Goal: Information Seeking & Learning: Learn about a topic

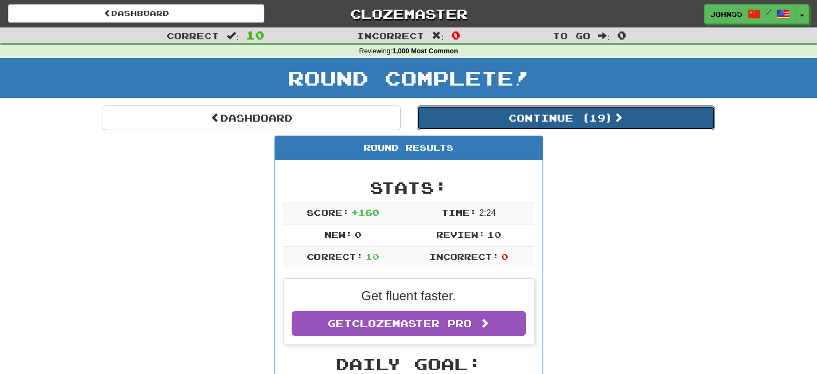
click at [492, 118] on button "Continue ( 19 )" at bounding box center [566, 117] width 298 height 25
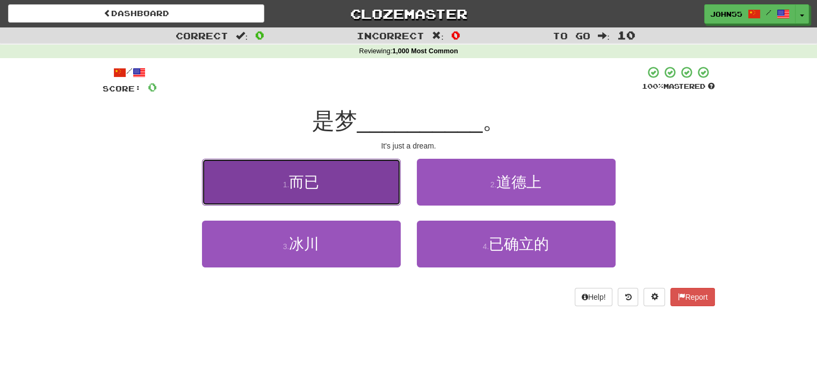
click at [286, 182] on small "1 ." at bounding box center [286, 184] width 6 height 9
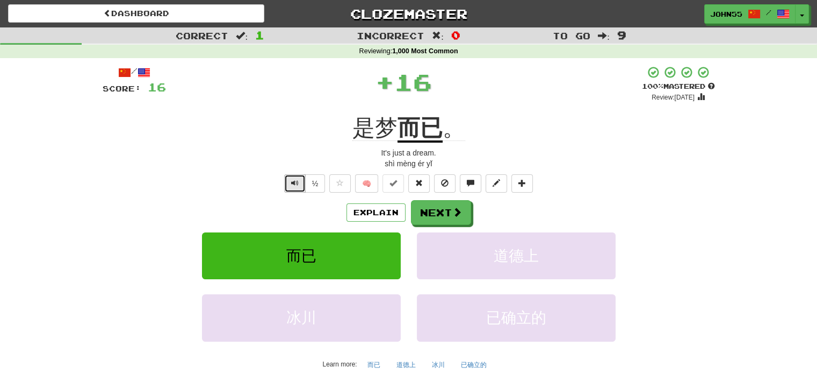
click at [294, 180] on span "Text-to-speech controls" at bounding box center [295, 183] width 8 height 8
click at [446, 210] on button "Next" at bounding box center [442, 212] width 60 height 25
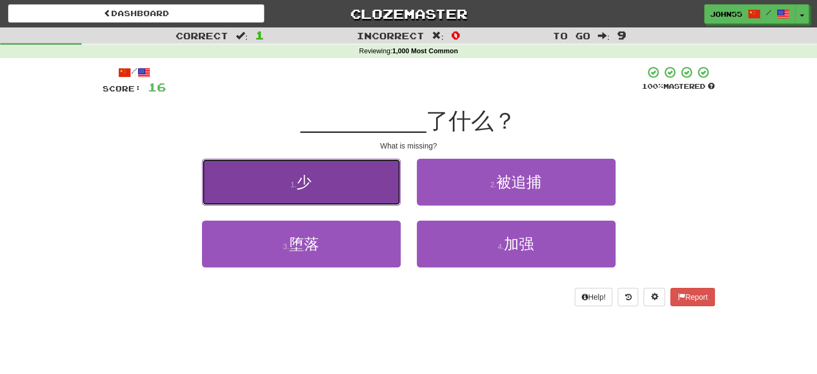
click at [295, 166] on button "1 . 少" at bounding box center [301, 182] width 199 height 47
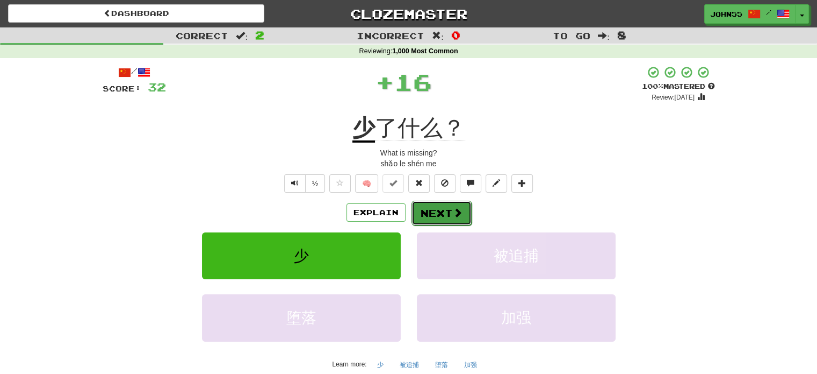
click at [439, 204] on button "Next" at bounding box center [442, 212] width 60 height 25
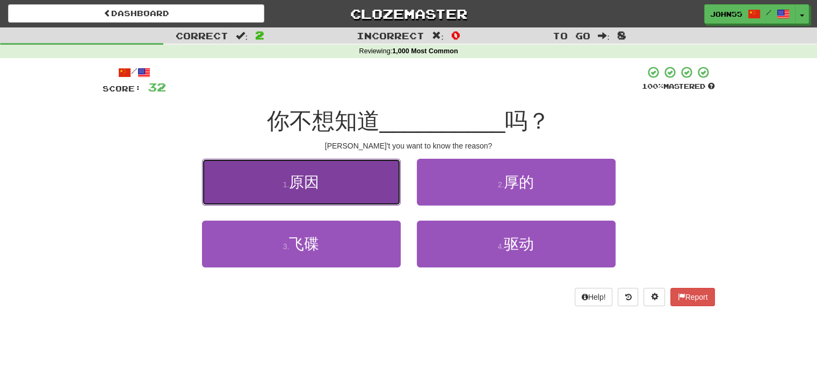
click at [374, 191] on button "1 . 原因" at bounding box center [301, 182] width 199 height 47
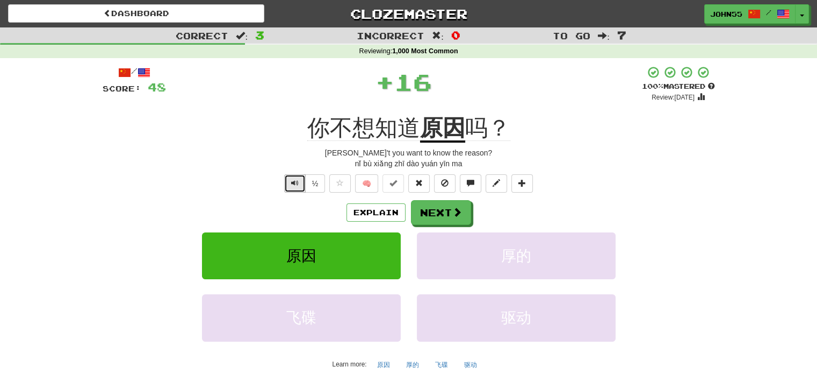
click at [289, 182] on button "Text-to-speech controls" at bounding box center [294, 183] width 21 height 18
click at [451, 220] on button "Next" at bounding box center [442, 212] width 60 height 25
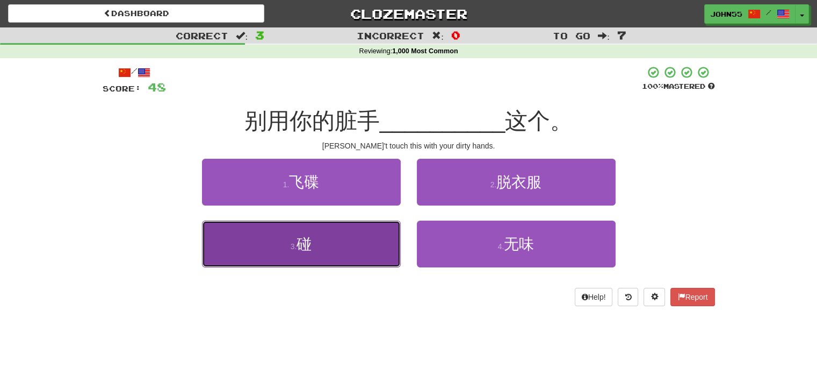
click at [360, 226] on button "3 . 碰" at bounding box center [301, 243] width 199 height 47
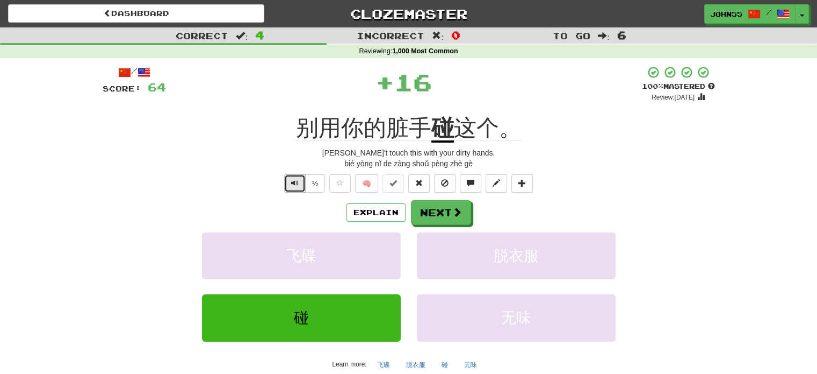
click at [296, 177] on button "Text-to-speech controls" at bounding box center [294, 183] width 21 height 18
click at [295, 180] on span "Text-to-speech controls" at bounding box center [295, 183] width 8 height 8
click at [449, 207] on button "Next" at bounding box center [442, 212] width 60 height 25
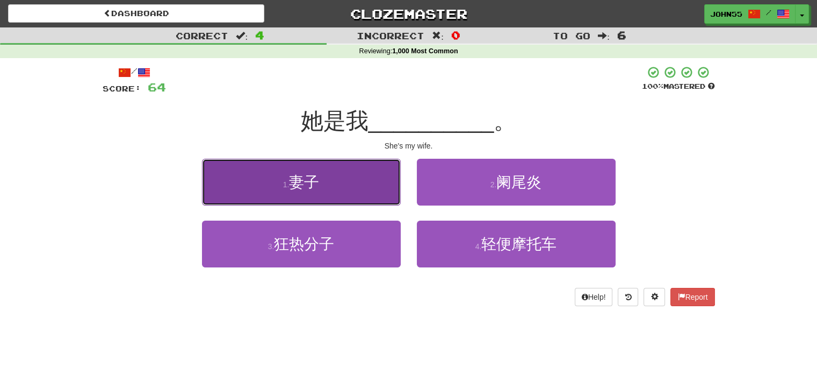
click at [328, 182] on button "1 . 妻子" at bounding box center [301, 182] width 199 height 47
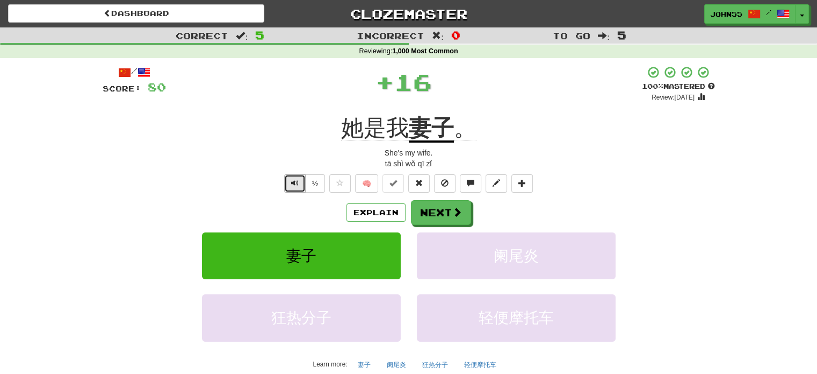
click at [299, 185] on button "Text-to-speech controls" at bounding box center [294, 183] width 21 height 18
click at [448, 210] on button "Next" at bounding box center [442, 212] width 60 height 25
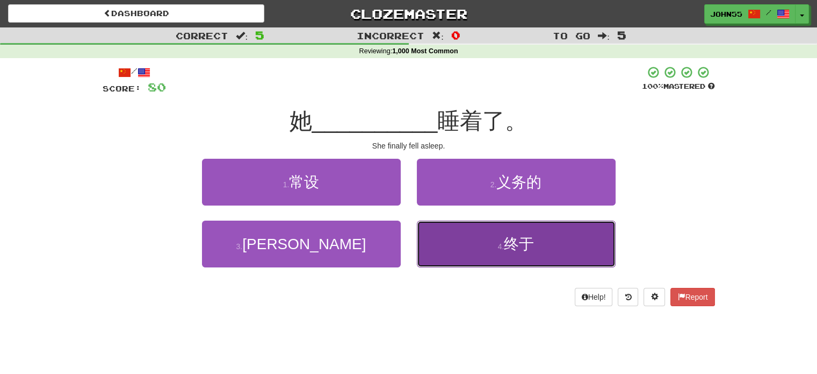
click at [534, 241] on span "终于" at bounding box center [519, 243] width 30 height 17
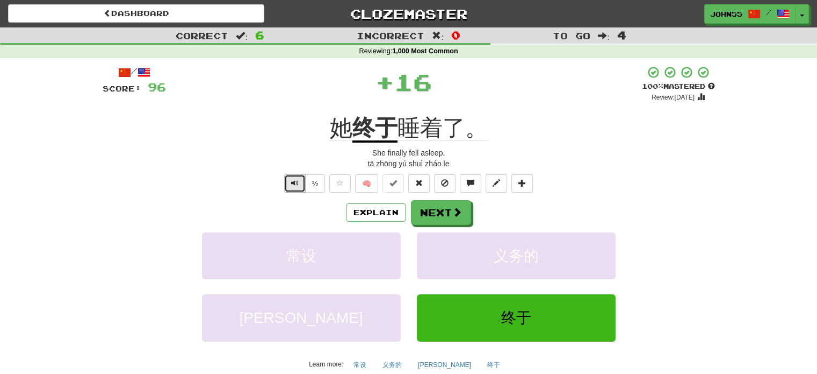
click at [299, 184] on span "Text-to-speech controls" at bounding box center [295, 183] width 8 height 8
click at [292, 181] on span "Text-to-speech controls" at bounding box center [295, 183] width 8 height 8
click at [453, 214] on span at bounding box center [458, 212] width 10 height 10
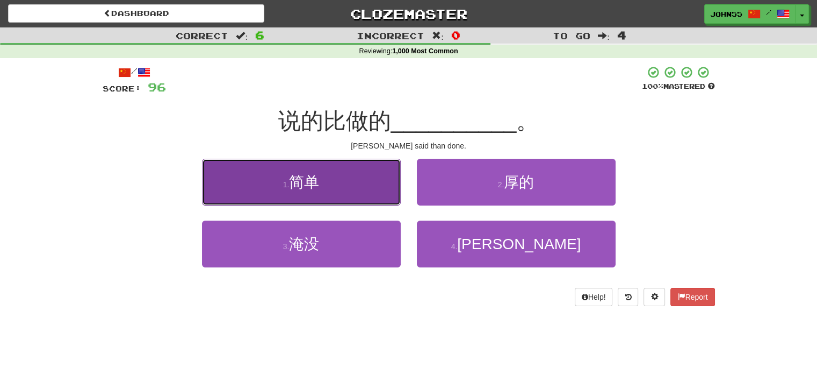
click at [331, 163] on button "1 . 简单" at bounding box center [301, 182] width 199 height 47
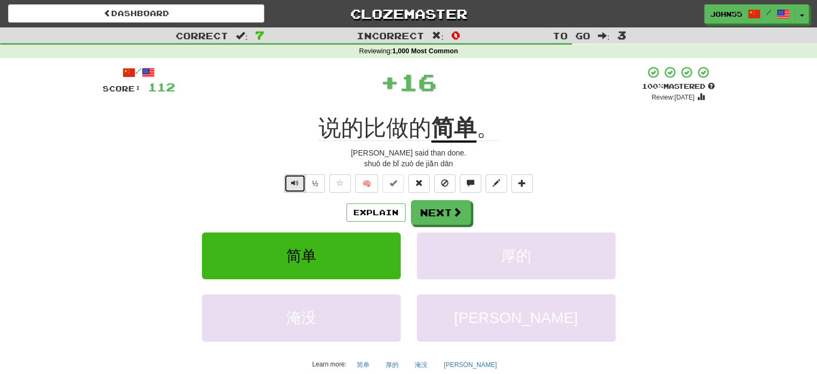
click at [294, 182] on span "Text-to-speech controls" at bounding box center [295, 183] width 8 height 8
click at [440, 203] on button "Next" at bounding box center [442, 212] width 60 height 25
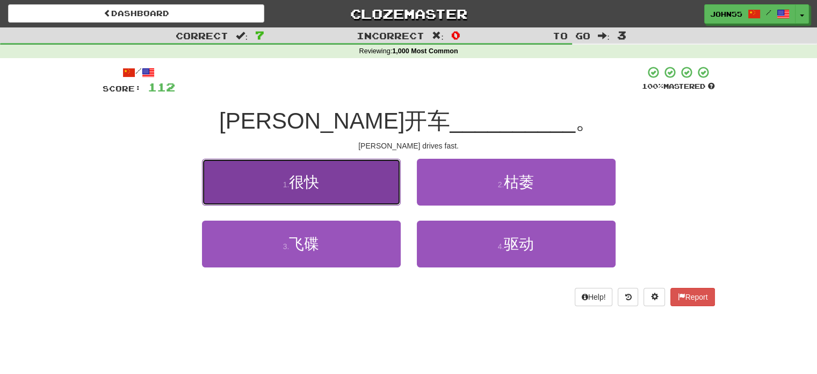
click at [257, 189] on button "1 . 很快" at bounding box center [301, 182] width 199 height 47
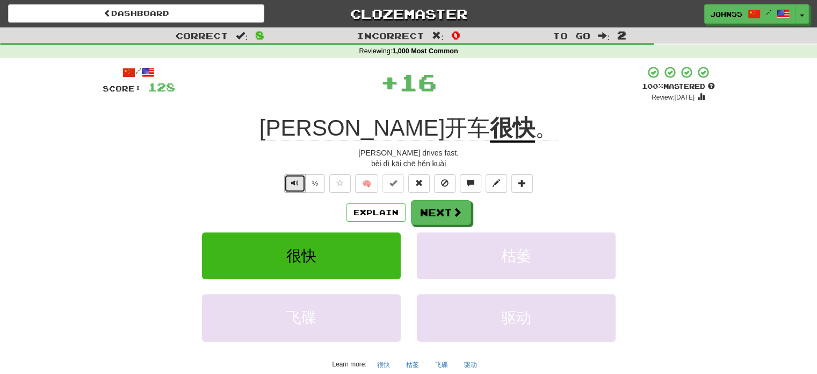
click at [296, 188] on button "Text-to-speech controls" at bounding box center [294, 183] width 21 height 18
click at [457, 207] on span at bounding box center [458, 212] width 10 height 10
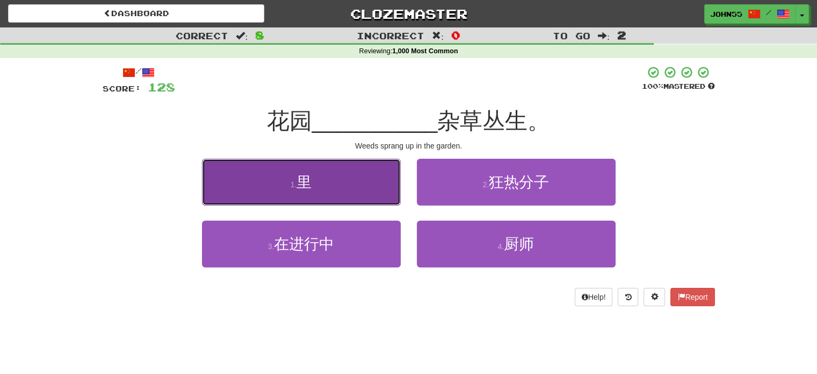
click at [312, 175] on span "里" at bounding box center [304, 182] width 15 height 17
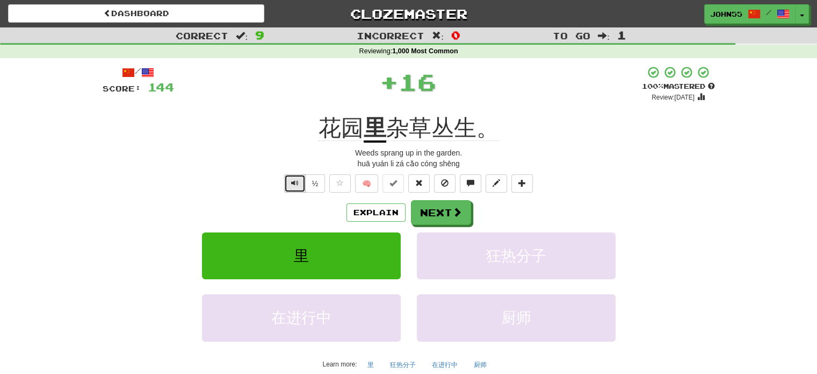
click at [285, 191] on button "Text-to-speech controls" at bounding box center [294, 183] width 21 height 18
click at [437, 213] on button "Next" at bounding box center [442, 212] width 60 height 25
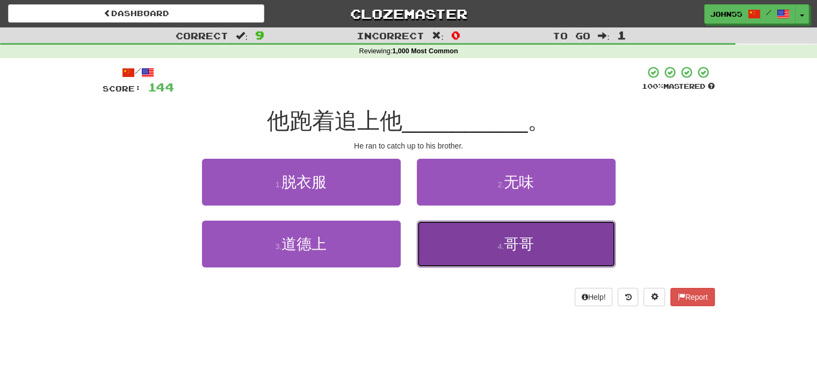
click at [456, 226] on button "4 . 哥哥" at bounding box center [516, 243] width 199 height 47
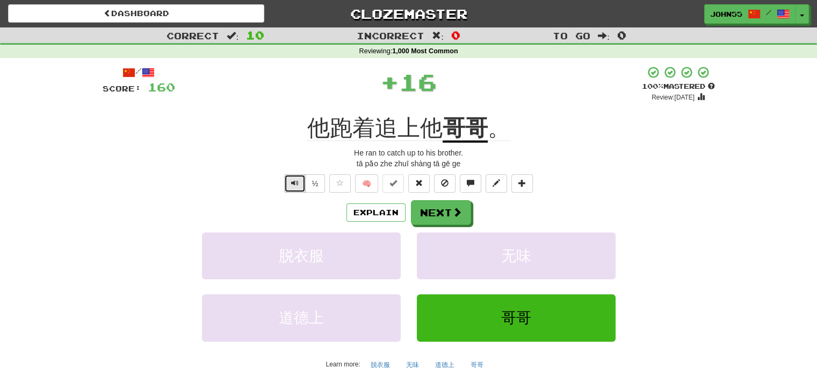
click at [284, 182] on button "Text-to-speech controls" at bounding box center [294, 183] width 21 height 18
click at [442, 217] on button "Next" at bounding box center [442, 212] width 60 height 25
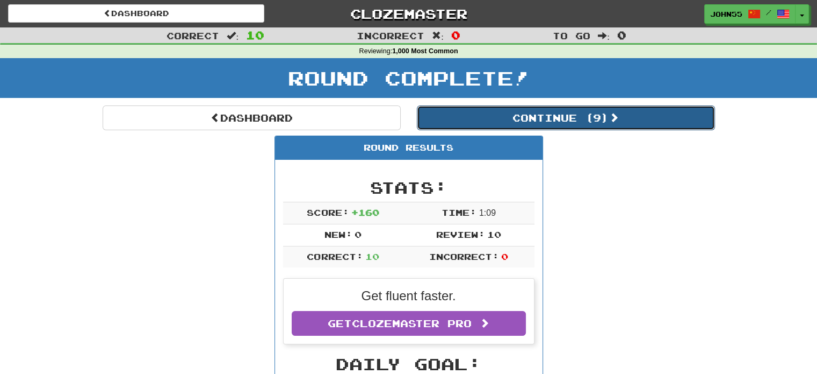
click at [512, 118] on button "Continue ( 9 )" at bounding box center [566, 117] width 298 height 25
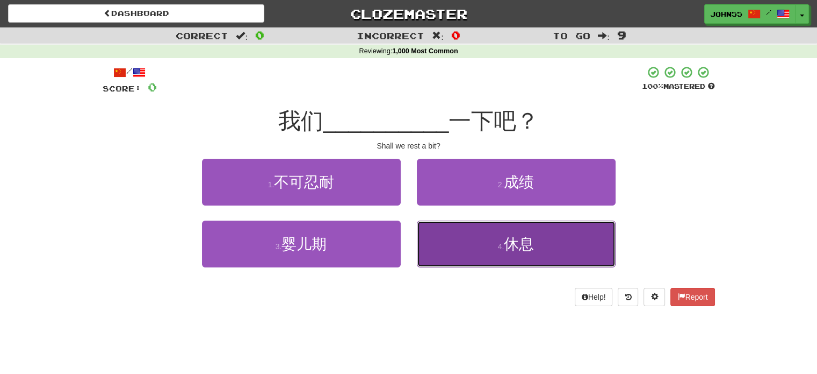
click at [496, 255] on button "4 . 休息" at bounding box center [516, 243] width 199 height 47
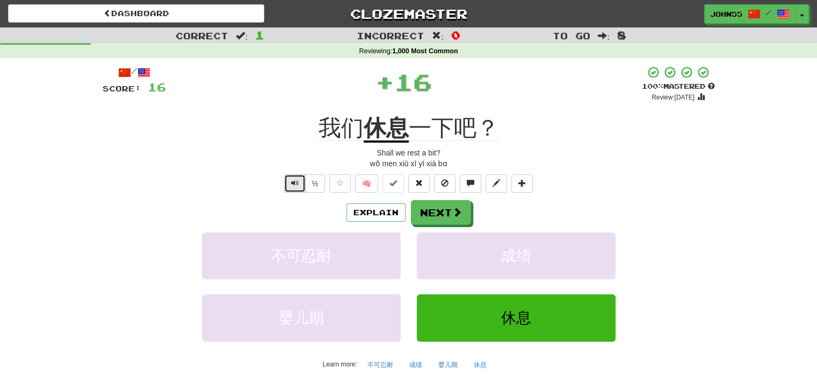
click at [297, 186] on span "Text-to-speech controls" at bounding box center [295, 183] width 8 height 8
click at [440, 217] on button "Next" at bounding box center [442, 212] width 60 height 25
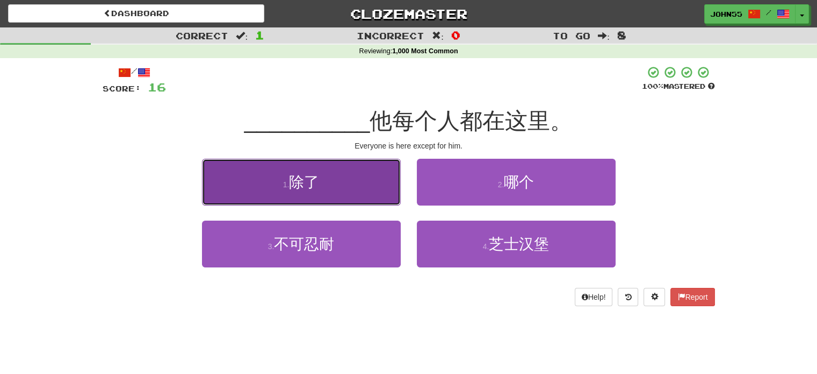
click at [291, 176] on span "除了" at bounding box center [304, 182] width 30 height 17
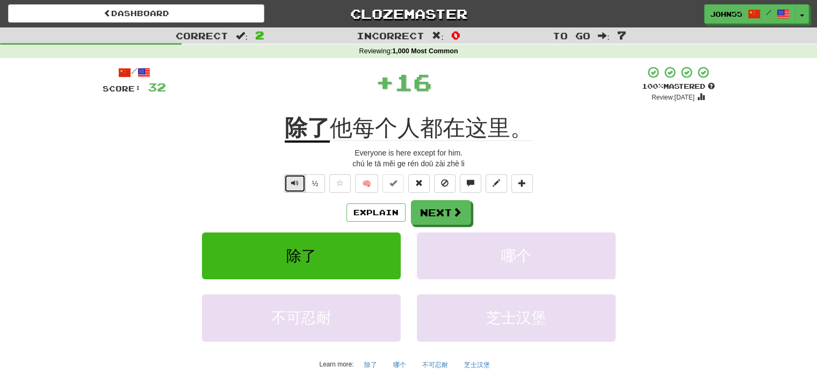
click at [294, 184] on span "Text-to-speech controls" at bounding box center [295, 183] width 8 height 8
click at [446, 221] on button "Next" at bounding box center [442, 212] width 60 height 25
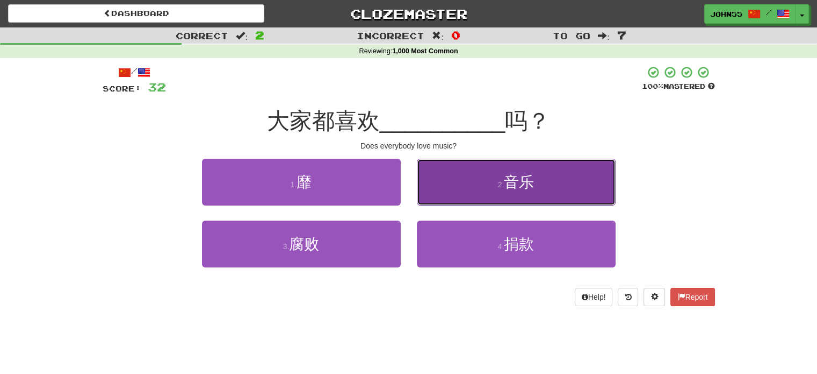
click at [464, 177] on button "2 . 音乐" at bounding box center [516, 182] width 199 height 47
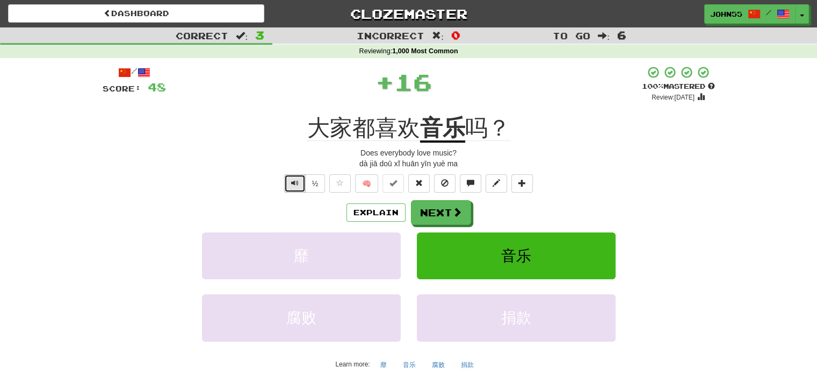
click at [297, 184] on span "Text-to-speech controls" at bounding box center [295, 183] width 8 height 8
click at [447, 213] on button "Next" at bounding box center [442, 212] width 60 height 25
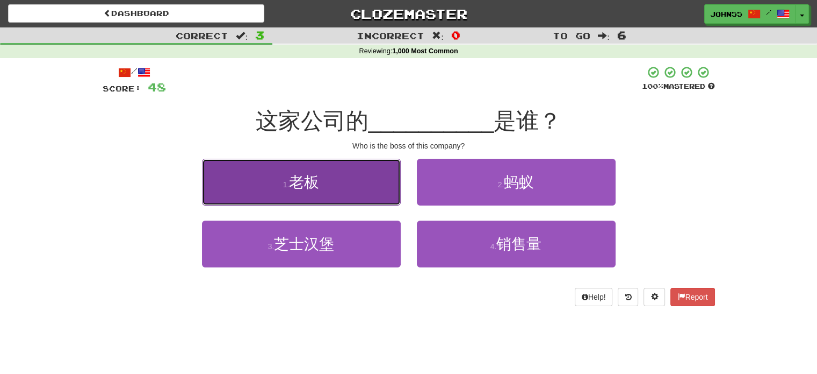
click at [351, 193] on button "1 . 老板" at bounding box center [301, 182] width 199 height 47
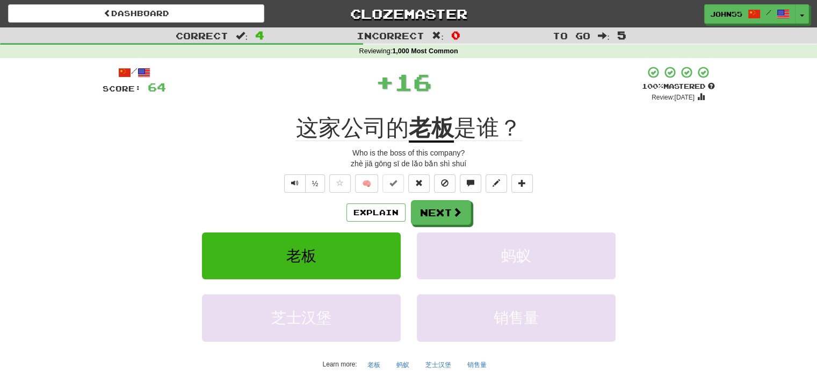
click at [279, 184] on div "½ 🧠" at bounding box center [409, 183] width 613 height 18
click at [291, 182] on span "Text-to-speech controls" at bounding box center [295, 183] width 8 height 8
click at [443, 210] on button "Next" at bounding box center [442, 212] width 60 height 25
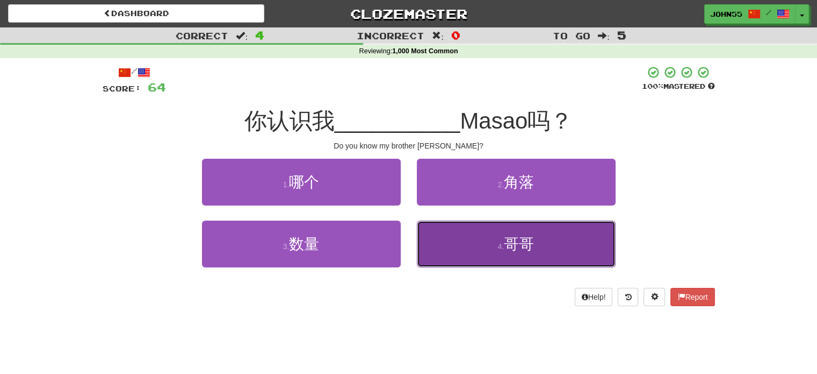
click at [467, 240] on button "4 . 哥哥" at bounding box center [516, 243] width 199 height 47
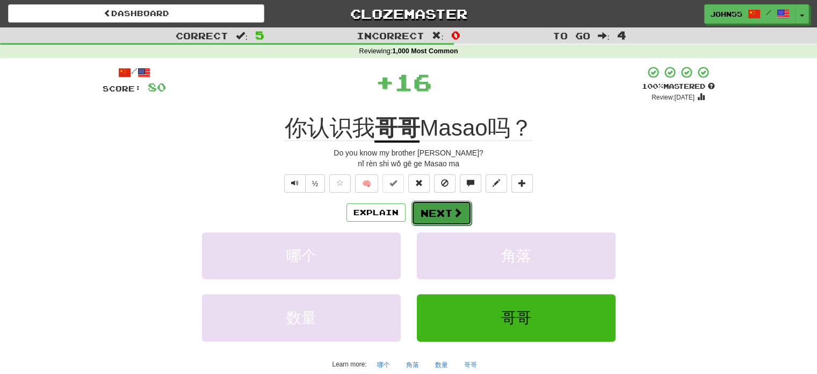
click at [448, 210] on button "Next" at bounding box center [442, 212] width 60 height 25
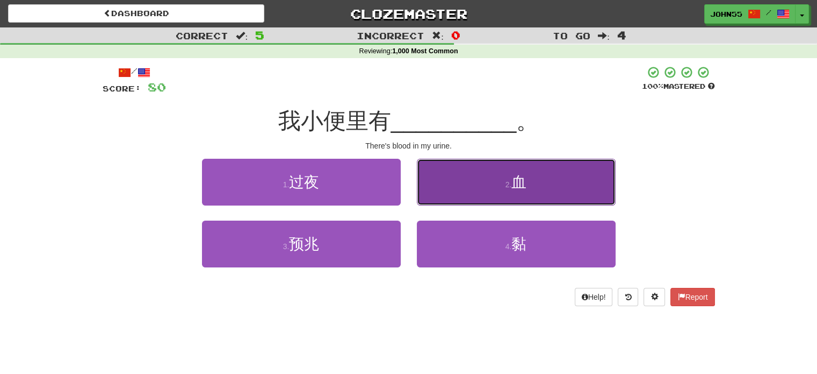
click at [471, 186] on button "2 . 血" at bounding box center [516, 182] width 199 height 47
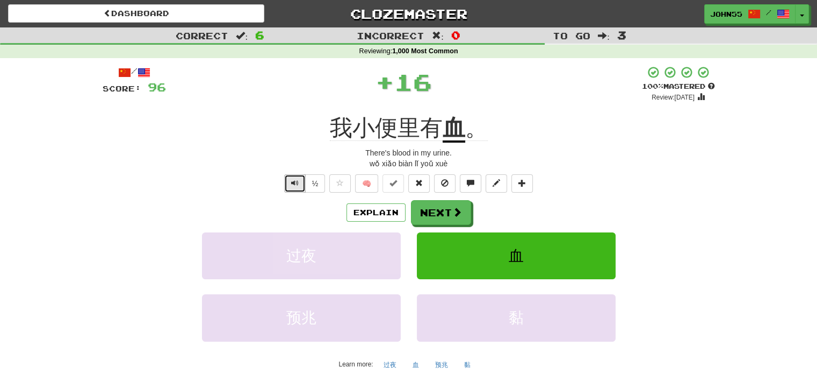
click at [293, 190] on button "Text-to-speech controls" at bounding box center [294, 183] width 21 height 18
click at [291, 184] on span "Text-to-speech controls" at bounding box center [295, 183] width 8 height 8
click at [428, 210] on button "Next" at bounding box center [442, 212] width 60 height 25
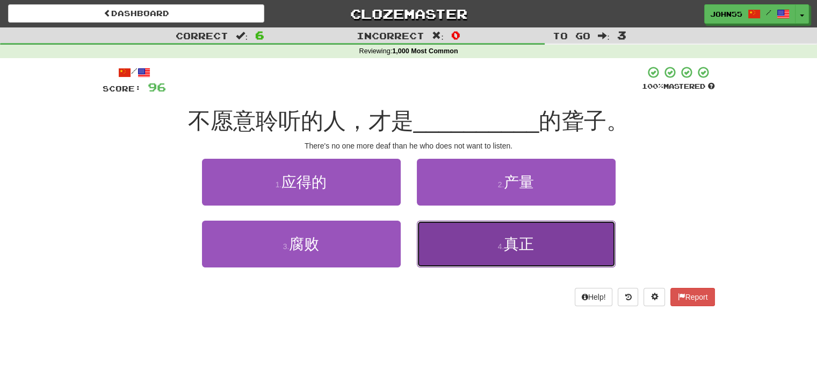
click at [490, 247] on button "4 . 真正" at bounding box center [516, 243] width 199 height 47
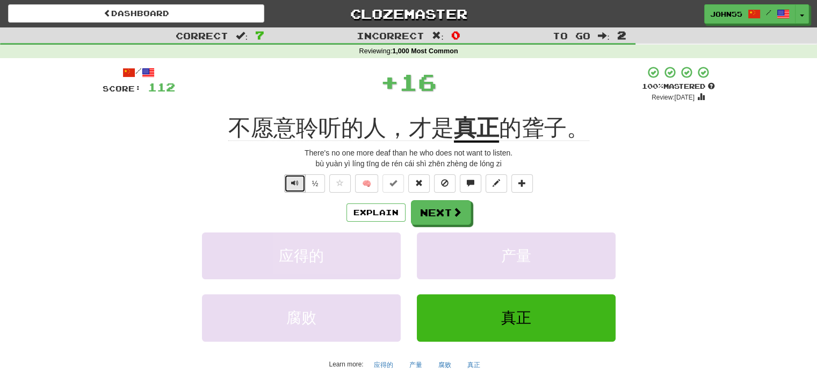
click at [295, 180] on span "Text-to-speech controls" at bounding box center [295, 183] width 8 height 8
click at [299, 181] on span "Text-to-speech controls" at bounding box center [295, 183] width 8 height 8
click at [441, 212] on button "Next" at bounding box center [442, 212] width 60 height 25
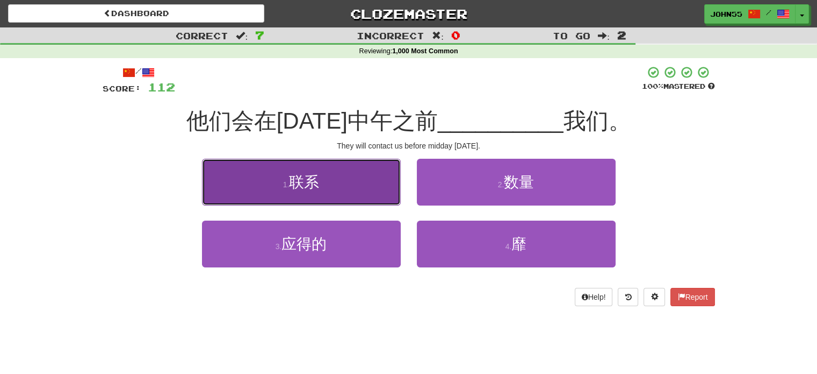
click at [314, 174] on span "联系" at bounding box center [304, 182] width 30 height 17
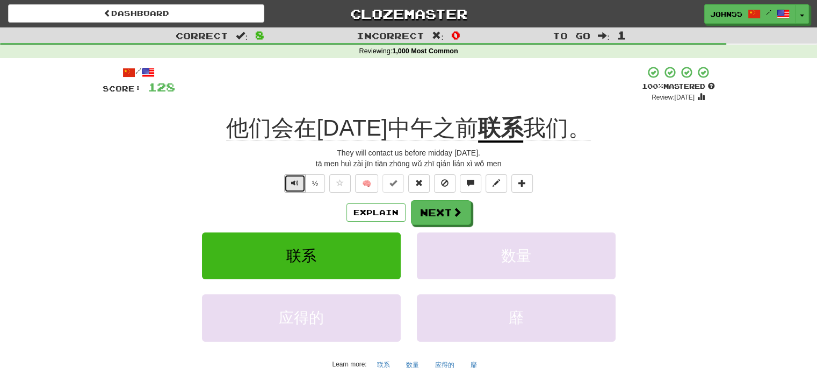
click at [288, 183] on button "Text-to-speech controls" at bounding box center [294, 183] width 21 height 18
click at [295, 183] on span "Text-to-speech controls" at bounding box center [295, 183] width 8 height 8
click at [441, 216] on button "Next" at bounding box center [442, 212] width 60 height 25
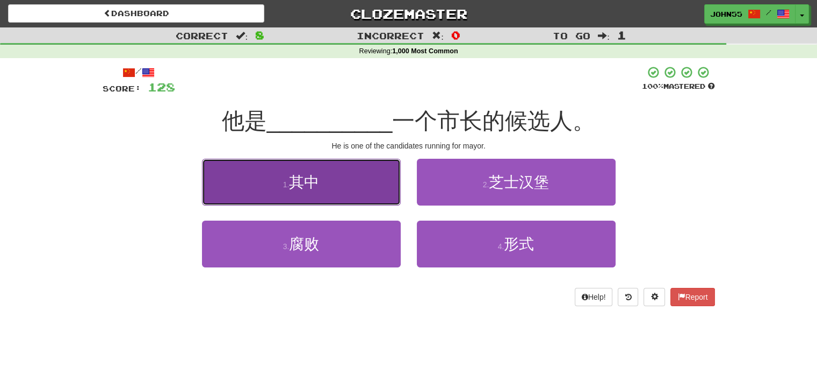
click at [363, 185] on button "1 . 其中" at bounding box center [301, 182] width 199 height 47
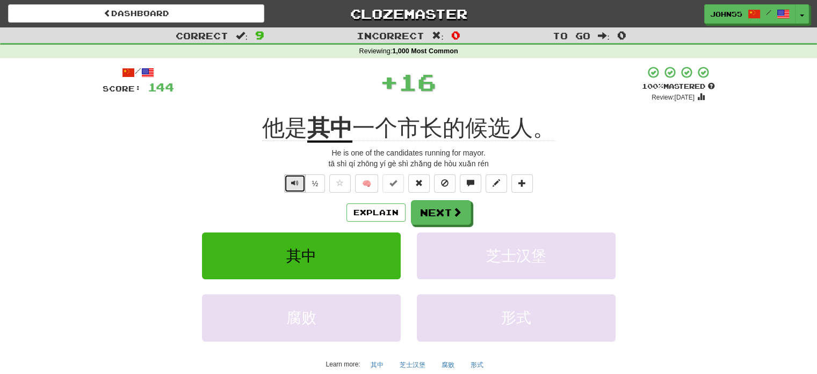
click at [298, 188] on button "Text-to-speech controls" at bounding box center [294, 183] width 21 height 18
click at [296, 186] on span "Text-to-speech controls" at bounding box center [295, 183] width 8 height 8
click at [430, 213] on button "Next" at bounding box center [442, 212] width 60 height 25
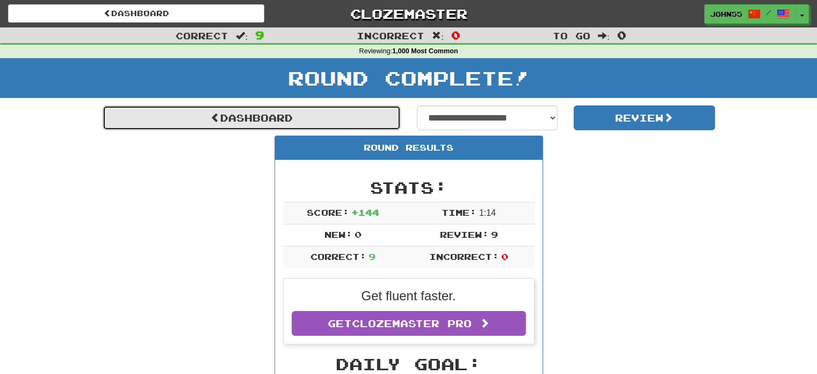
click at [323, 116] on link "Dashboard" at bounding box center [252, 117] width 298 height 25
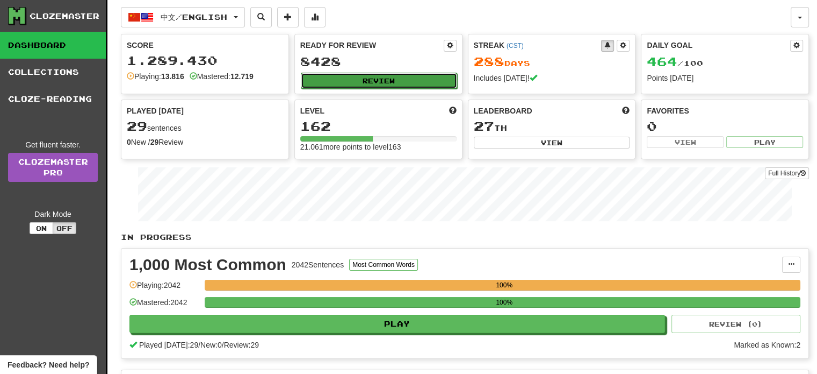
click at [357, 78] on button "Review" at bounding box center [379, 81] width 156 height 16
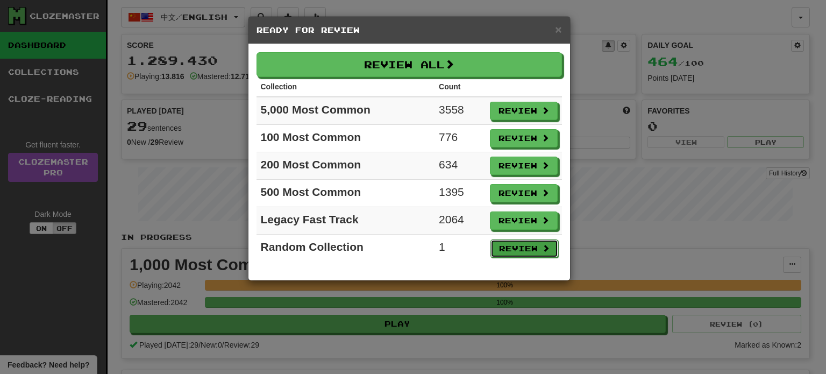
click at [525, 246] on button "Review" at bounding box center [524, 248] width 68 height 18
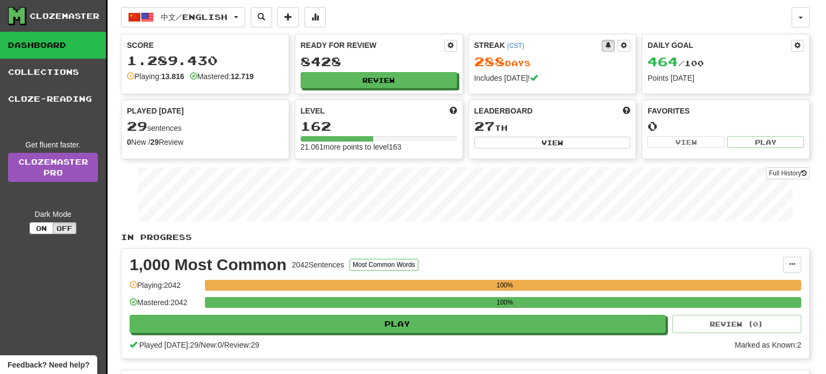
select select "**"
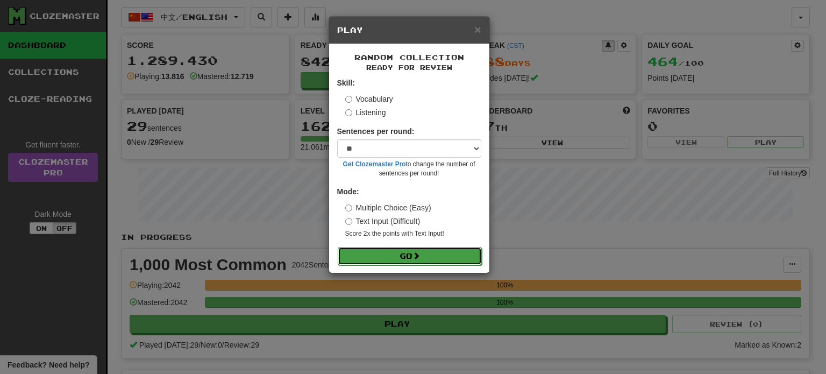
click at [404, 254] on button "Go" at bounding box center [410, 256] width 144 height 18
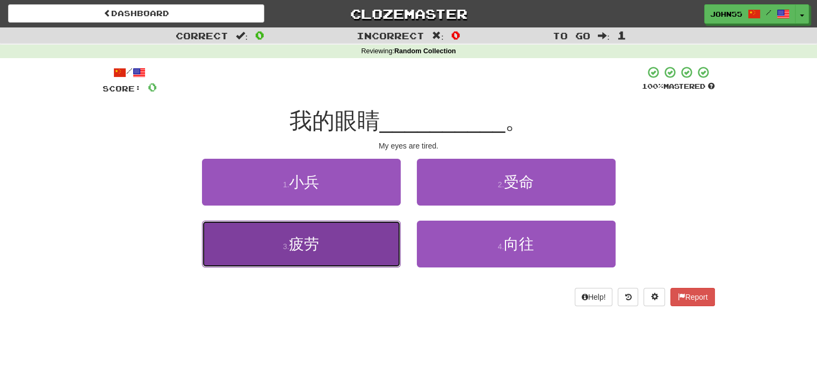
click at [340, 251] on button "3 . 疲劳" at bounding box center [301, 243] width 199 height 47
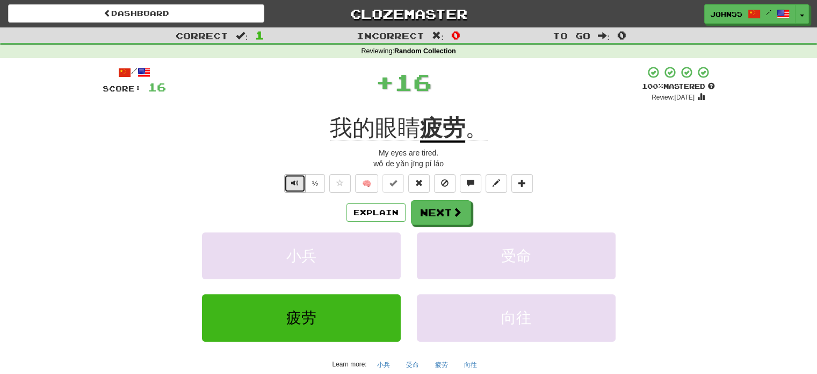
click at [296, 183] on span "Text-to-speech controls" at bounding box center [295, 183] width 8 height 8
click at [297, 186] on span "Text-to-speech controls" at bounding box center [295, 183] width 8 height 8
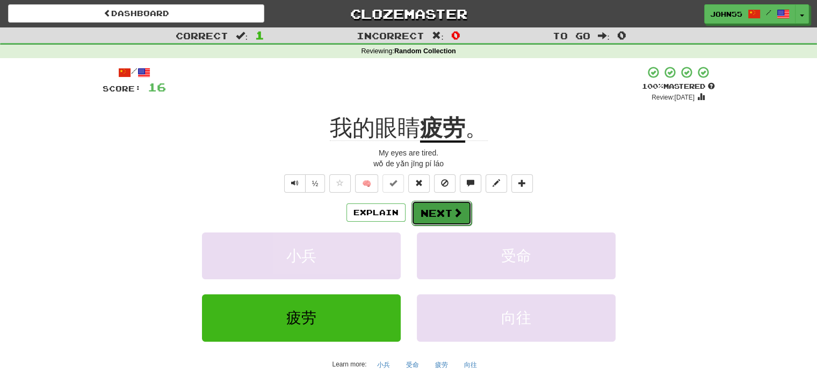
click at [443, 218] on button "Next" at bounding box center [442, 212] width 60 height 25
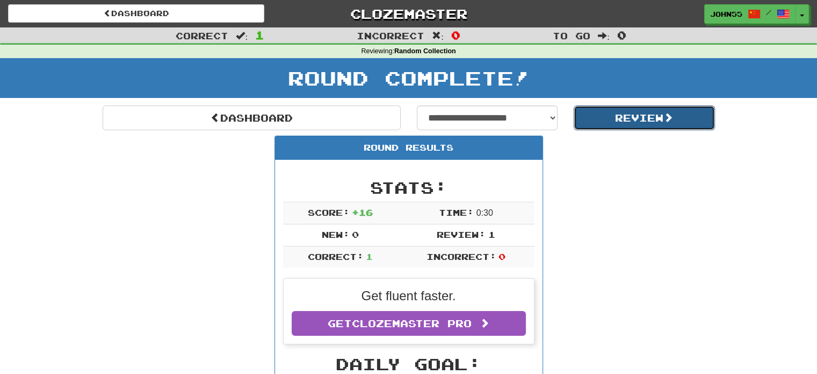
click at [642, 116] on button "Review" at bounding box center [644, 117] width 141 height 25
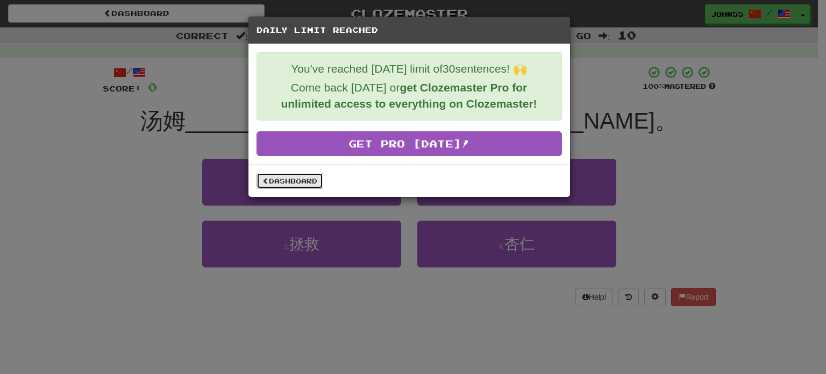
click at [301, 176] on link "Dashboard" at bounding box center [289, 181] width 67 height 16
